Goal: Navigation & Orientation: Find specific page/section

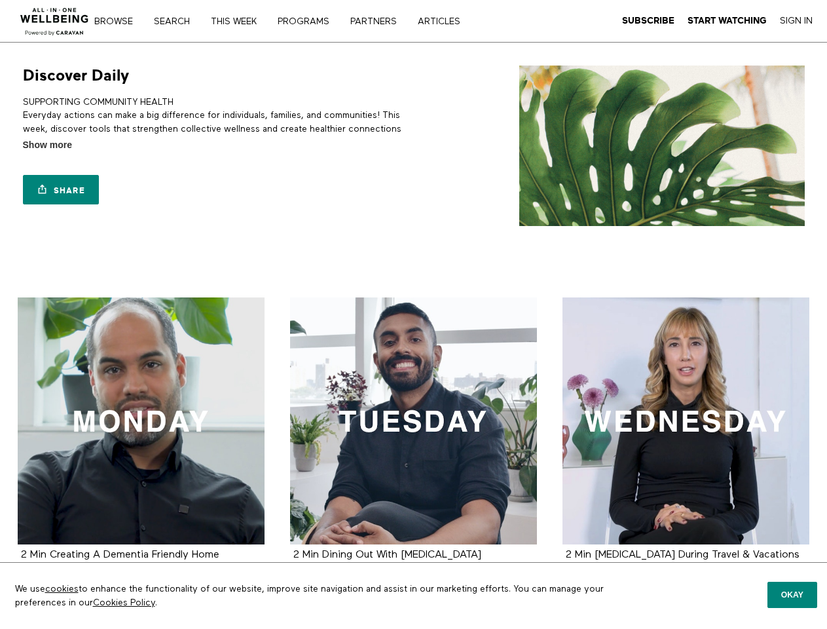
click at [178, 21] on link "Search" at bounding box center [176, 21] width 54 height 9
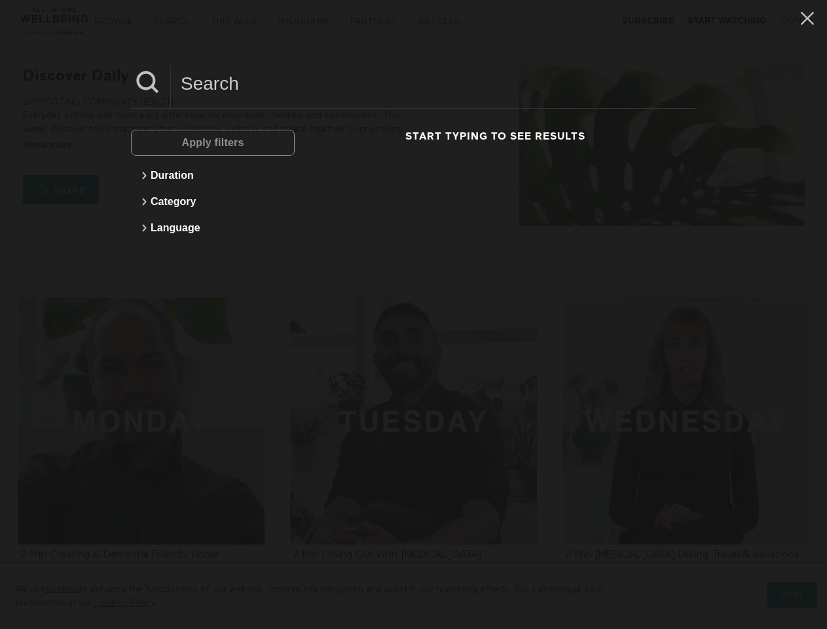
click at [61, 189] on link "Share" at bounding box center [61, 189] width 76 height 29
